Goal: Book appointment/travel/reservation

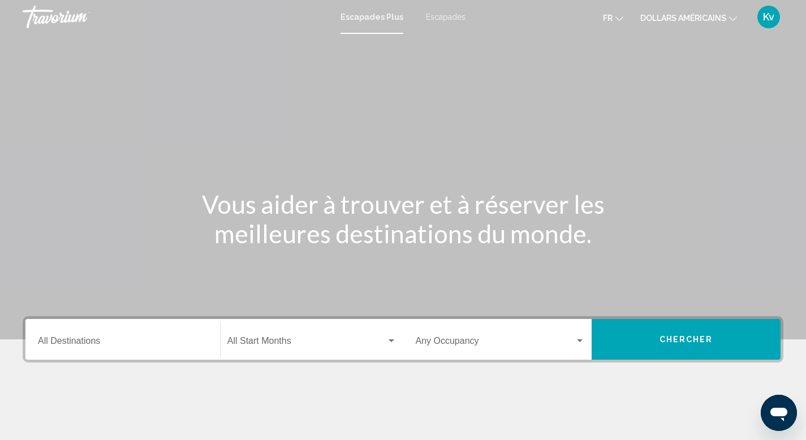
click at [705, 19] on font "dollars américains" at bounding box center [683, 18] width 86 height 9
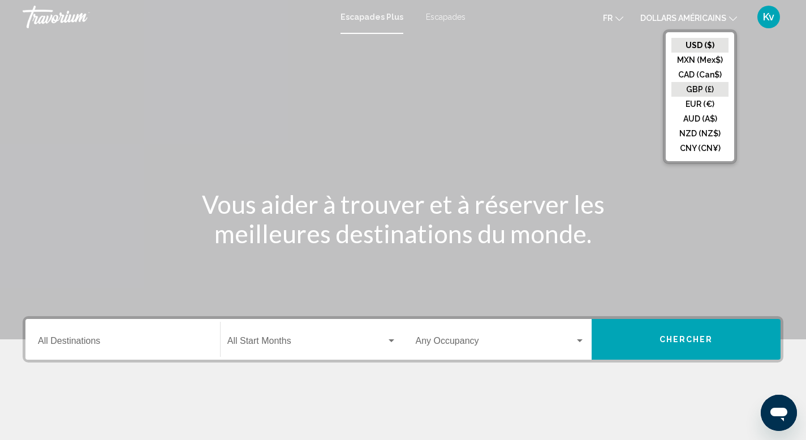
click at [697, 84] on button "GBP (£)" at bounding box center [699, 89] width 57 height 15
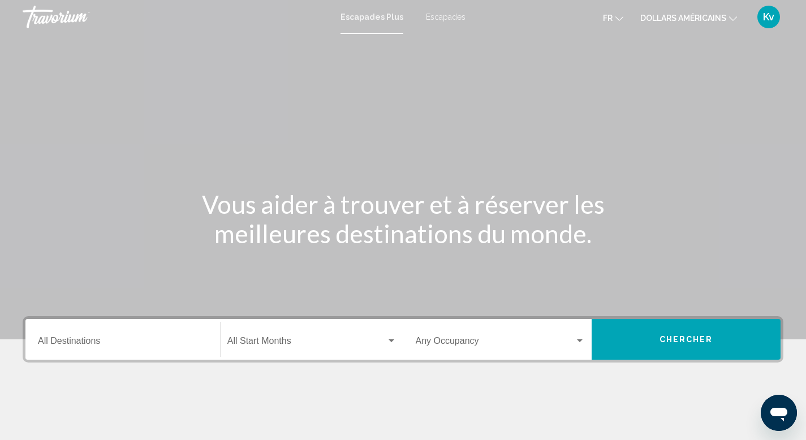
click at [697, 14] on font "dollars américains" at bounding box center [683, 18] width 86 height 9
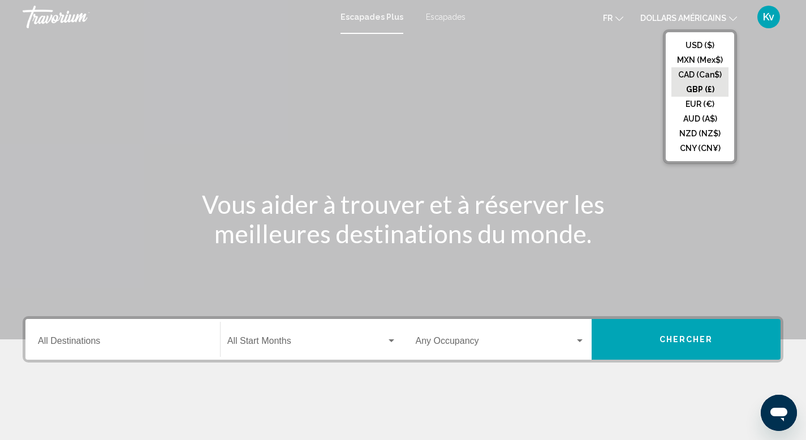
click at [692, 77] on button "CAD (Can$)" at bounding box center [699, 74] width 57 height 15
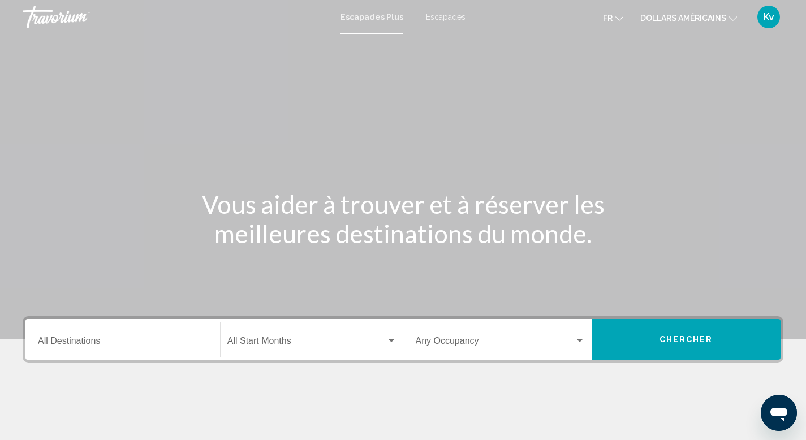
click at [79, 335] on div "Destination All Destinations" at bounding box center [123, 340] width 170 height 36
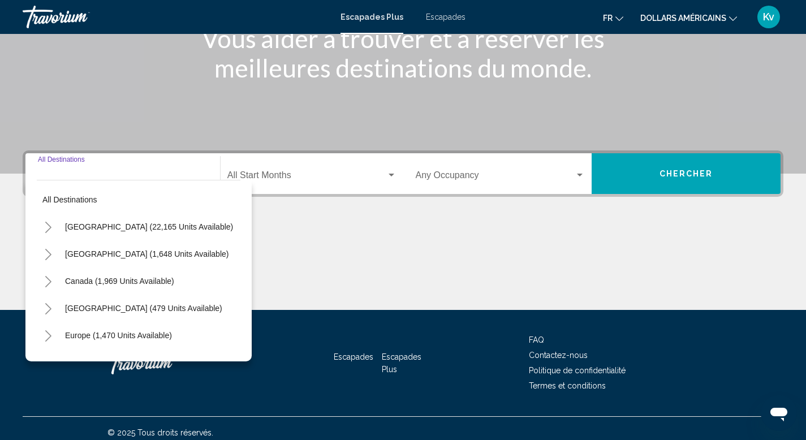
scroll to position [174, 0]
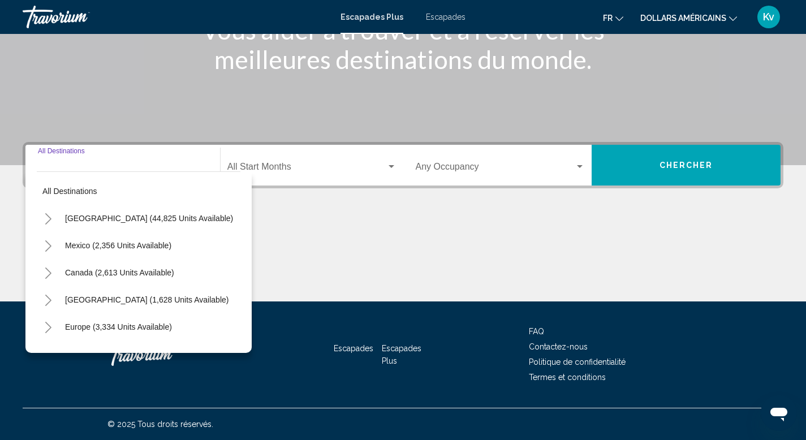
click at [46, 217] on icon "Toggle United States (44,825 units available)" at bounding box center [48, 218] width 8 height 11
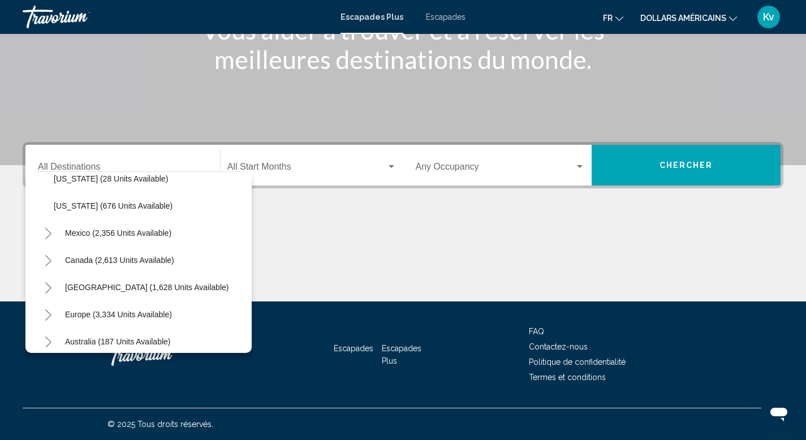
scroll to position [1101, 0]
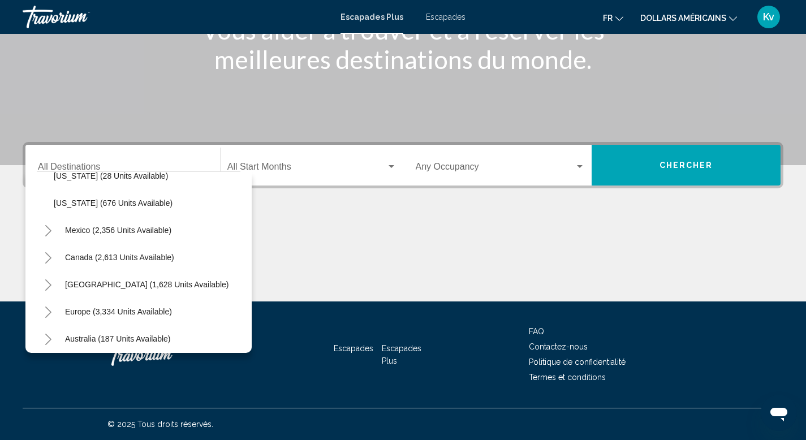
click at [50, 226] on icon "Toggle Mexico (2,356 units available)" at bounding box center [48, 230] width 8 height 11
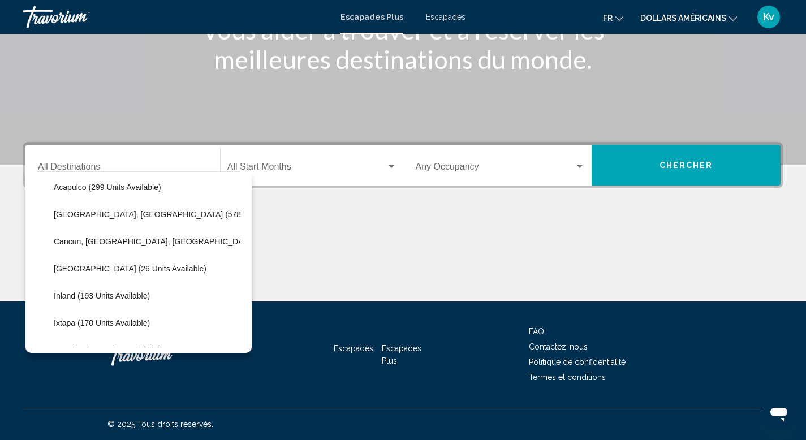
scroll to position [1199, 0]
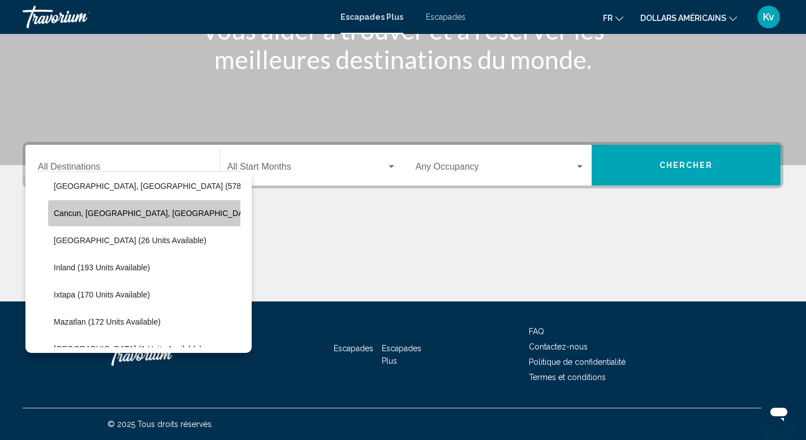
click at [148, 202] on button "Cancun, [GEOGRAPHIC_DATA], [GEOGRAPHIC_DATA] (345 units available)" at bounding box center [191, 213] width 287 height 26
type input "**********"
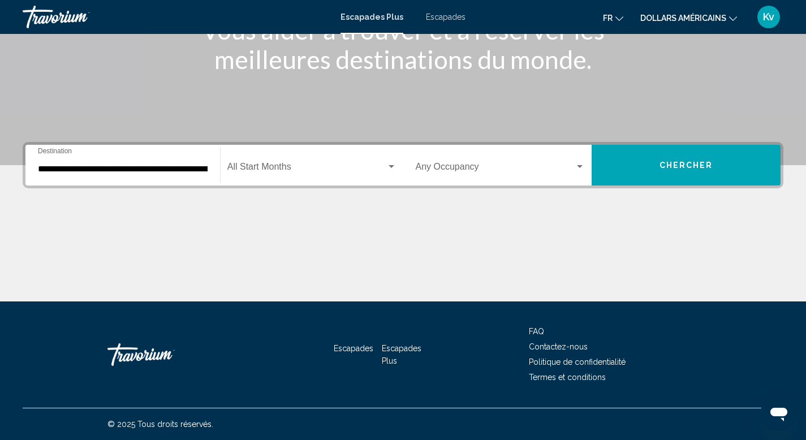
click at [347, 157] on div "Start Month All Start Months" at bounding box center [311, 166] width 169 height 36
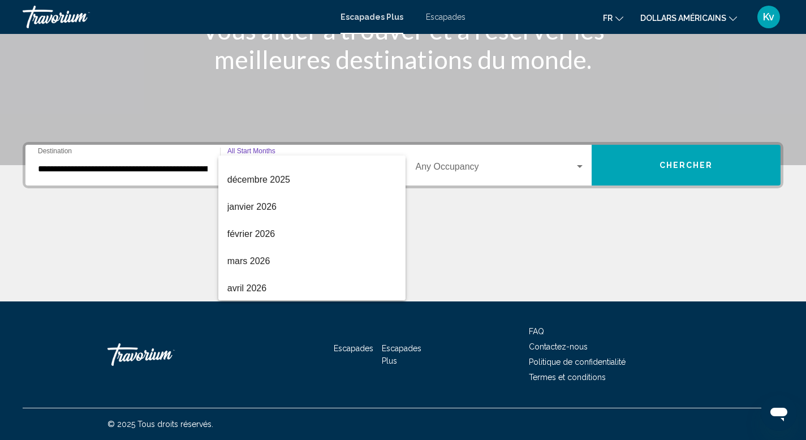
scroll to position [126, 0]
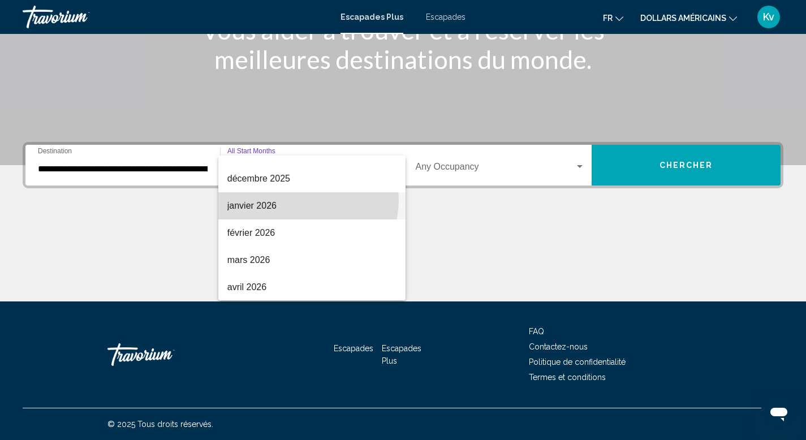
click at [305, 200] on span "janvier 2026" at bounding box center [311, 205] width 169 height 27
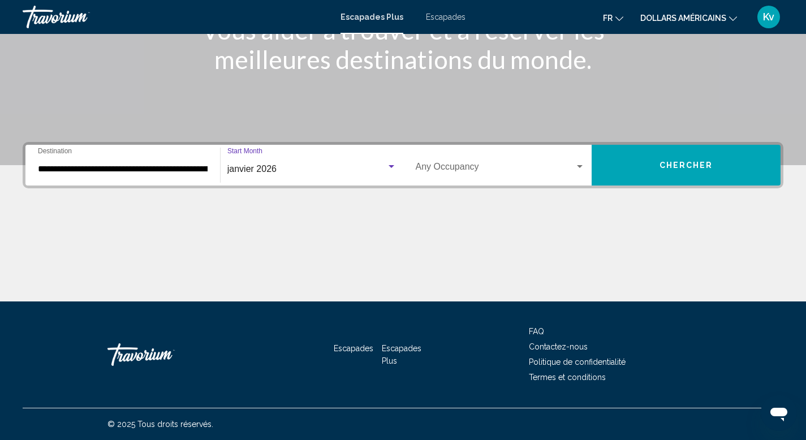
click at [675, 166] on span "Chercher" at bounding box center [686, 165] width 54 height 9
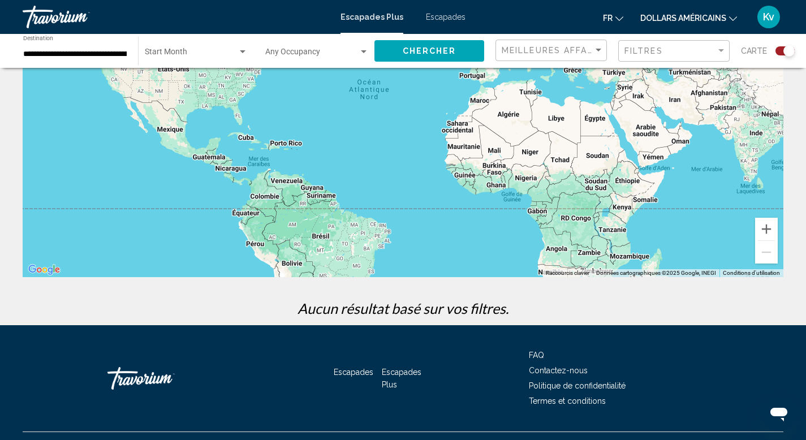
scroll to position [142, 0]
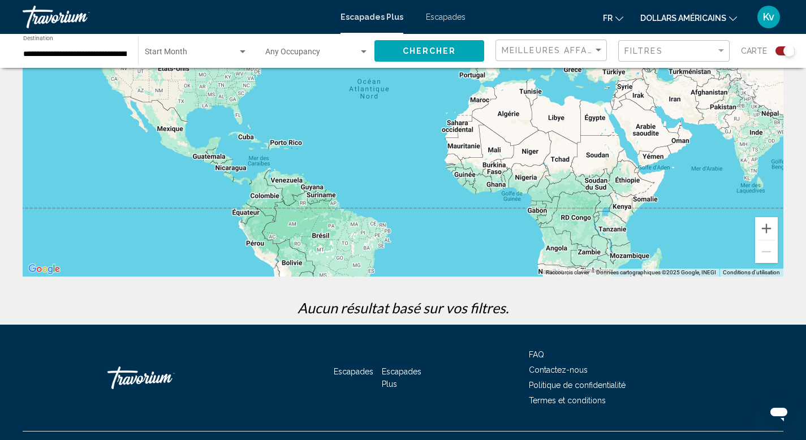
click at [224, 56] on span "Search widget" at bounding box center [191, 54] width 93 height 9
click at [224, 56] on font "Tous les mois de début" at bounding box center [184, 54] width 79 height 9
click at [407, 50] on span "Chercher" at bounding box center [430, 51] width 54 height 9
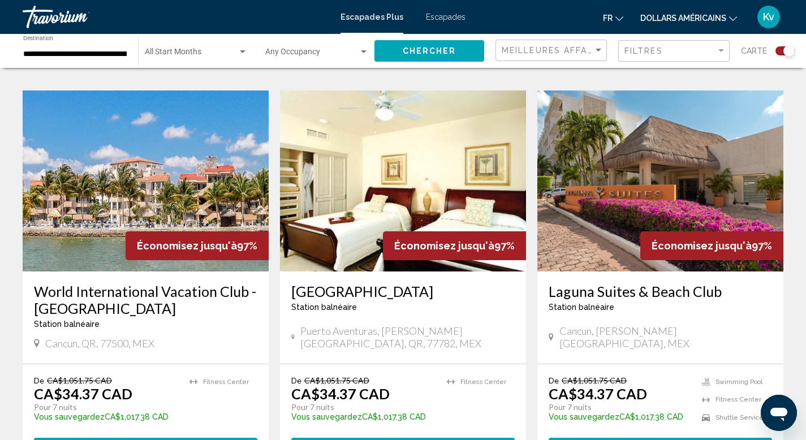
scroll to position [792, 0]
